Goal: Task Accomplishment & Management: Use online tool/utility

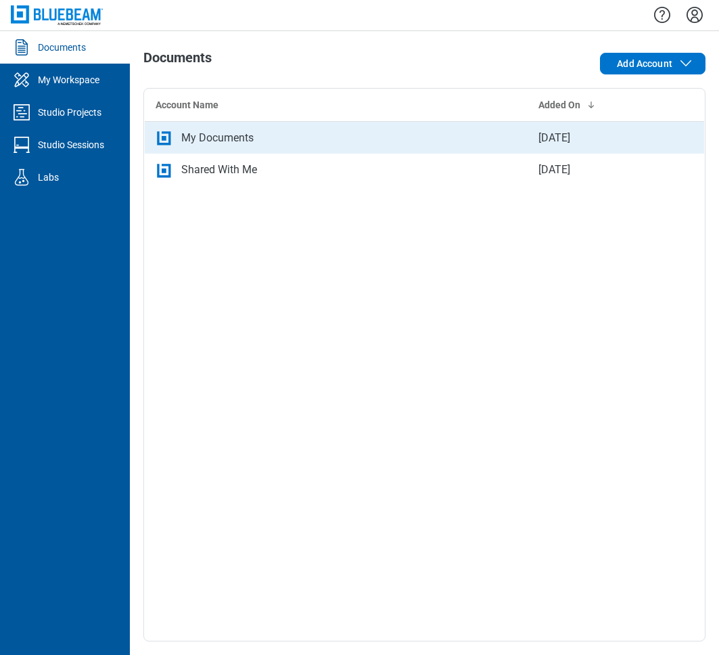
click at [235, 141] on div "My Documents" at bounding box center [217, 138] width 72 height 16
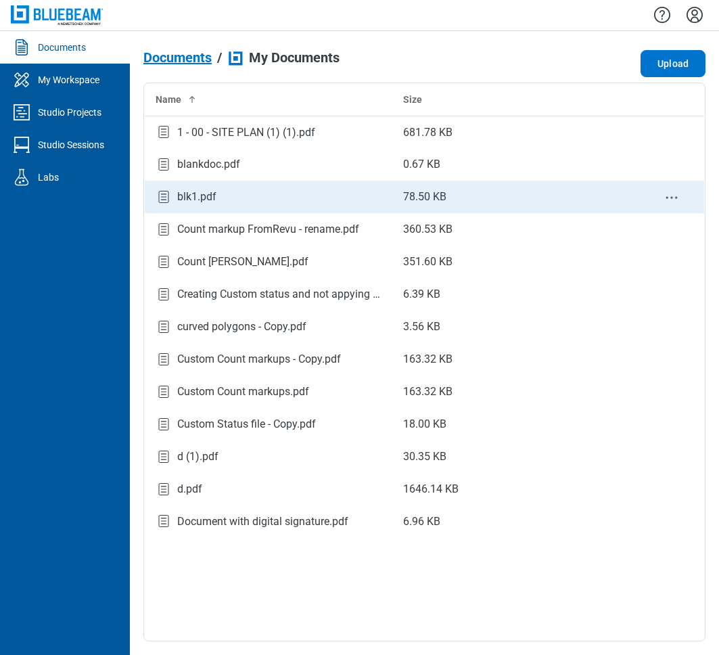
click at [288, 195] on div "blk1.pdf" at bounding box center [269, 197] width 226 height 18
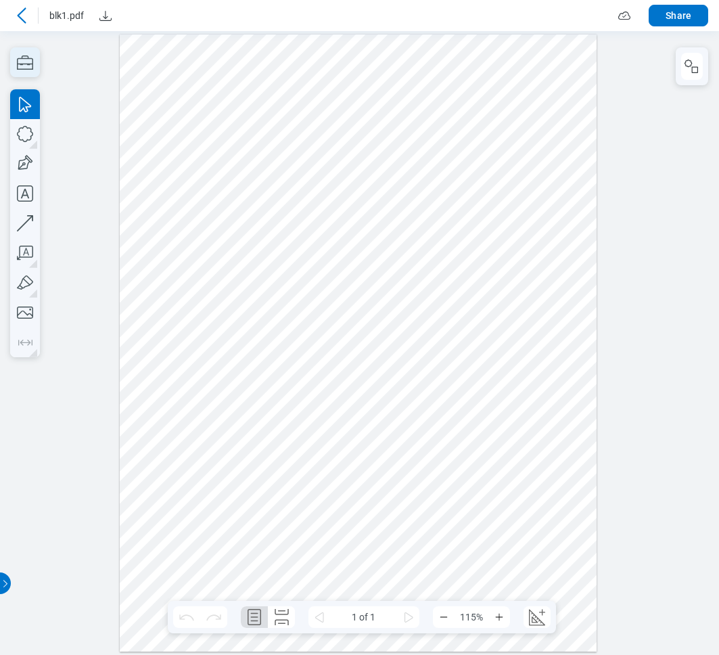
click at [22, 72] on icon "button" at bounding box center [25, 62] width 30 height 30
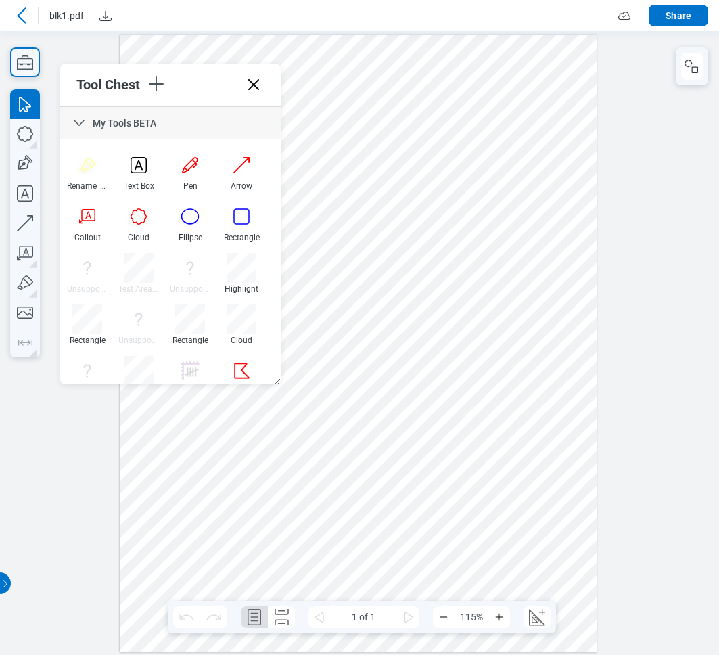
click at [76, 122] on icon at bounding box center [79, 123] width 16 height 16
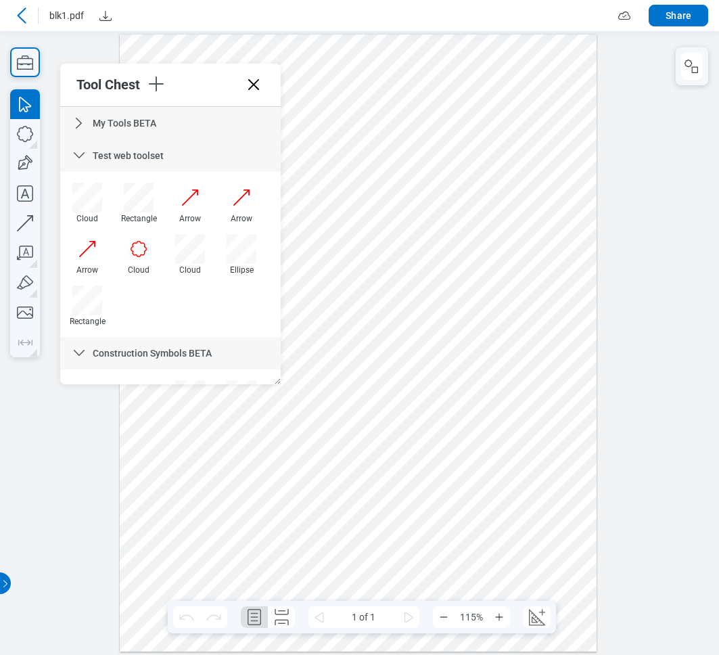
click at [78, 158] on icon at bounding box center [79, 155] width 11 height 6
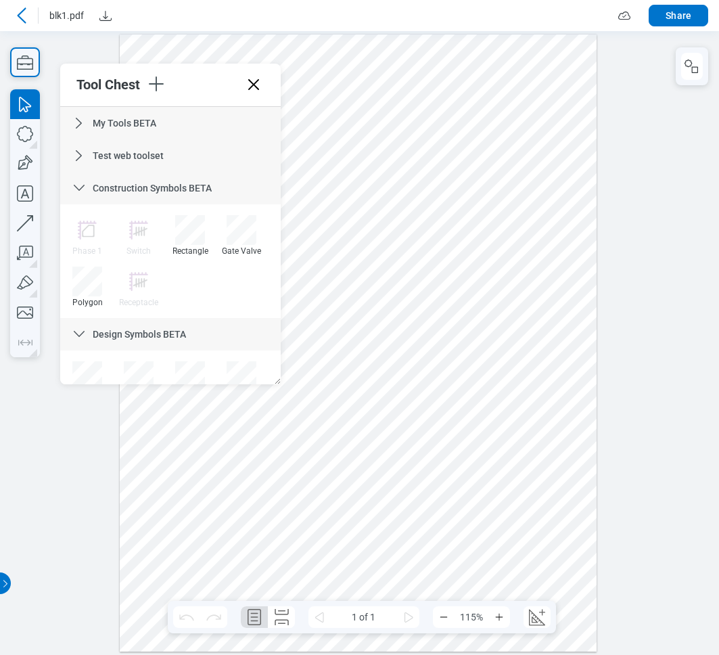
click at [81, 192] on icon at bounding box center [79, 188] width 16 height 16
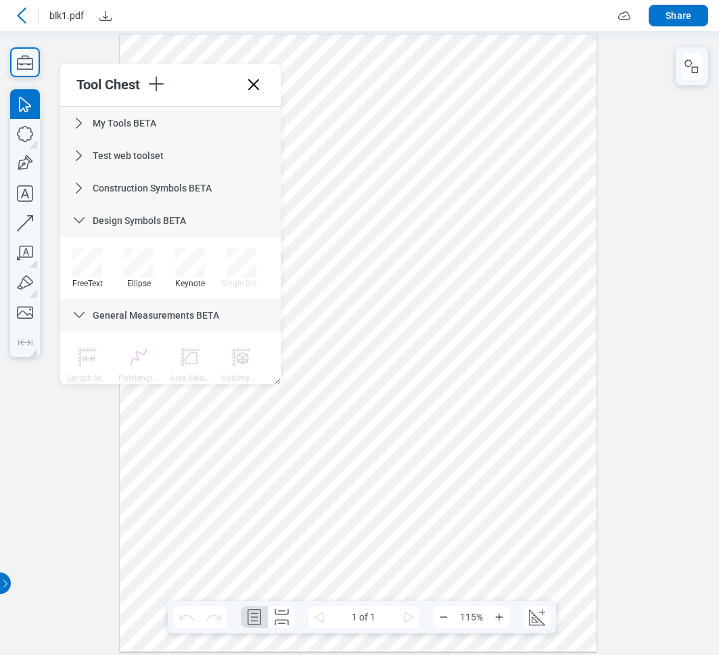
click at [81, 223] on icon at bounding box center [79, 220] width 16 height 16
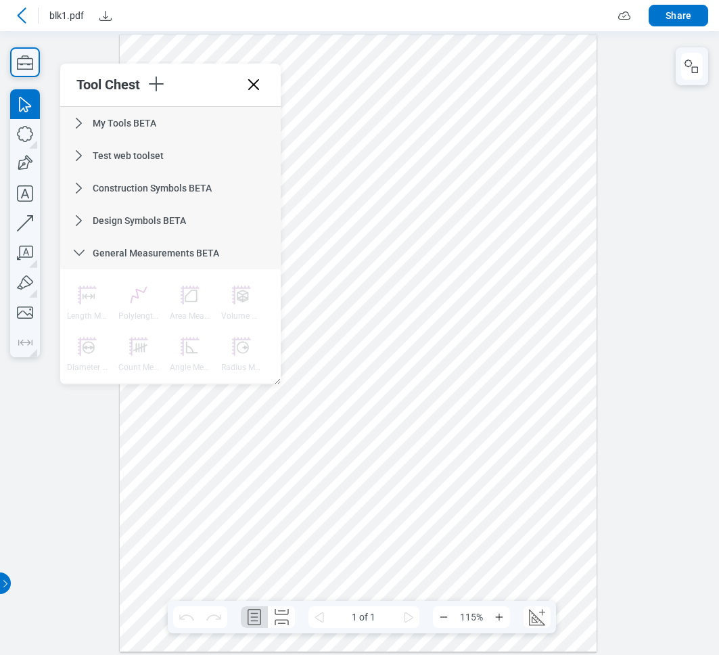
click at [76, 256] on icon at bounding box center [79, 253] width 16 height 16
click at [79, 291] on icon at bounding box center [79, 285] width 16 height 16
click at [75, 316] on icon at bounding box center [79, 318] width 11 height 6
click at [81, 349] on icon at bounding box center [79, 350] width 16 height 16
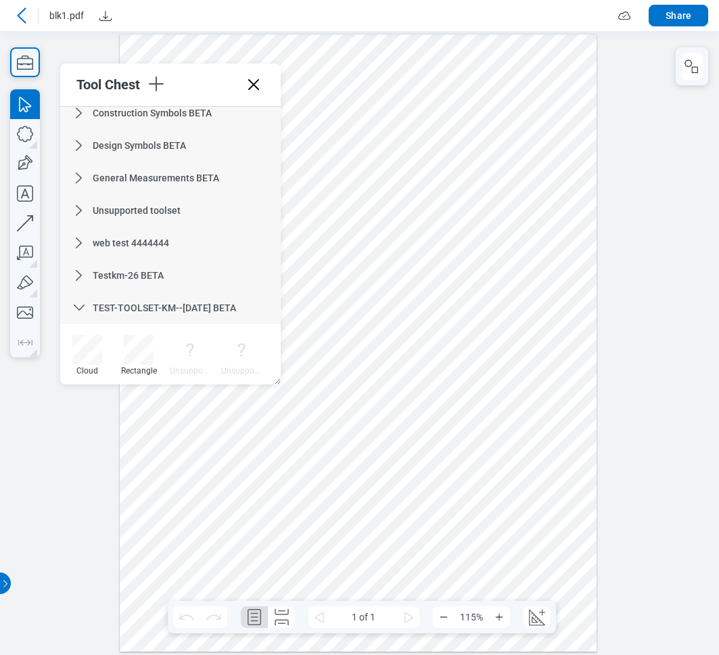
click at [78, 307] on icon at bounding box center [79, 308] width 16 height 16
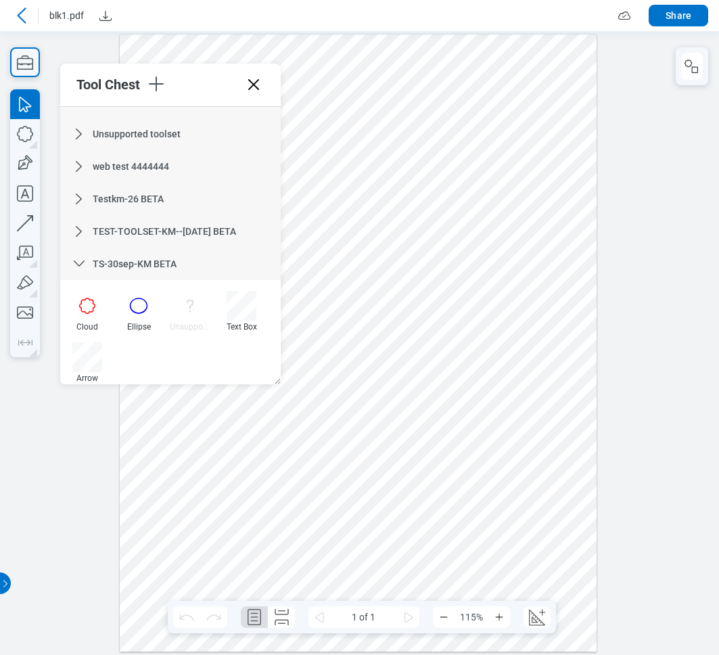
click at [78, 267] on icon at bounding box center [79, 264] width 16 height 16
